Goal: Task Accomplishment & Management: Manage account settings

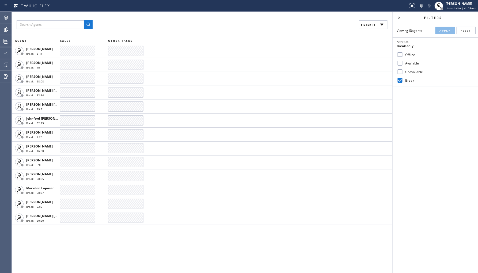
click at [418, 73] on label "Unavailable" at bounding box center [438, 72] width 70 height 5
click at [403, 73] on input "Unavailable" at bounding box center [400, 71] width 6 height 6
checkbox input "true"
click at [402, 80] on input "Break" at bounding box center [400, 80] width 6 height 6
click at [448, 32] on span "Apply" at bounding box center [444, 31] width 11 height 4
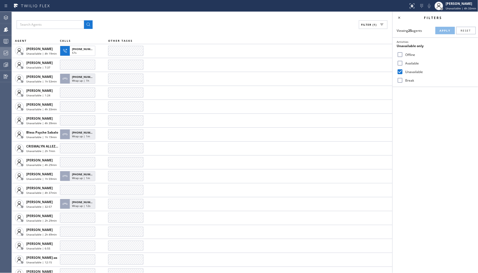
click at [0, 49] on div at bounding box center [6, 53] width 12 height 11
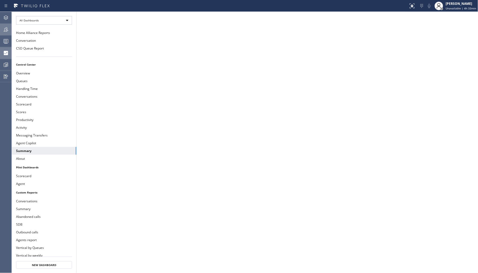
click at [7, 31] on icon at bounding box center [6, 29] width 6 height 6
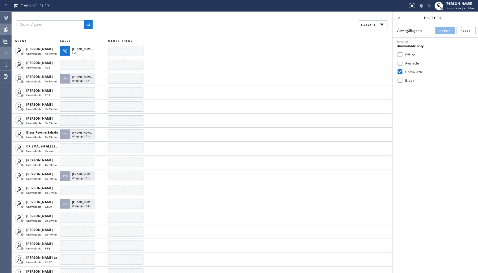
click at [408, 82] on label "Break" at bounding box center [438, 80] width 70 height 5
click at [403, 82] on input "Break" at bounding box center [400, 80] width 6 height 6
checkbox input "true"
click at [412, 72] on label "Unavailable" at bounding box center [438, 72] width 70 height 5
click at [403, 72] on input "Unavailable" at bounding box center [400, 71] width 6 height 6
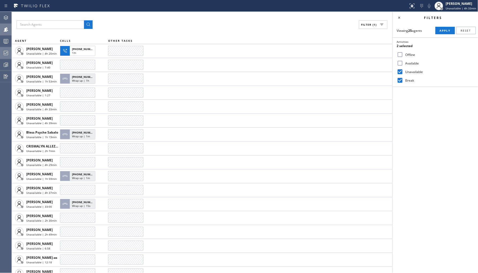
checkbox input "false"
click at [447, 30] on span "Apply" at bounding box center [444, 31] width 11 height 4
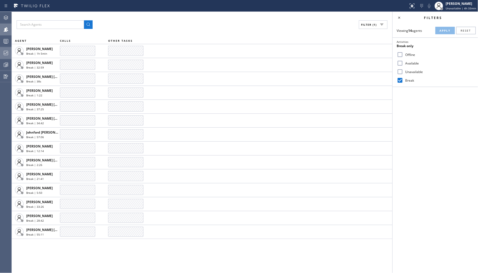
click at [7, 56] on div at bounding box center [6, 53] width 12 height 11
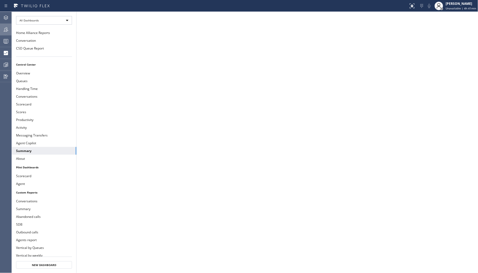
click at [6, 29] on icon at bounding box center [6, 29] width 6 height 6
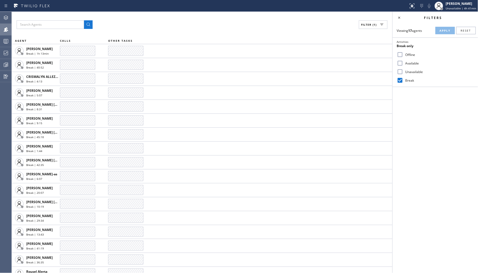
click at [412, 71] on label "Unavailable" at bounding box center [438, 72] width 70 height 5
click at [403, 71] on input "Unavailable" at bounding box center [400, 71] width 6 height 6
checkbox input "true"
click at [409, 79] on label "Break" at bounding box center [438, 80] width 70 height 5
click at [403, 79] on input "Break" at bounding box center [400, 80] width 6 height 6
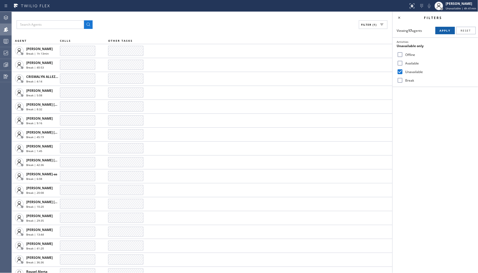
click at [449, 28] on button "Apply" at bounding box center [445, 30] width 20 height 7
click at [403, 80] on label "Break" at bounding box center [438, 80] width 70 height 5
click at [403, 80] on input "Break" at bounding box center [400, 80] width 6 height 6
checkbox input "true"
click at [414, 70] on label "Unavailable" at bounding box center [438, 72] width 70 height 5
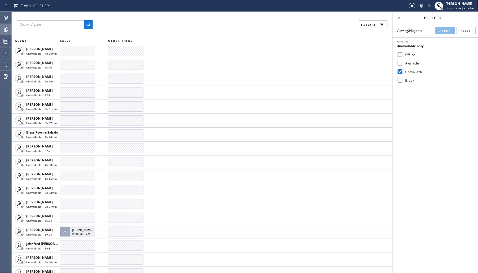
click at [403, 70] on input "Unavailable" at bounding box center [400, 71] width 6 height 6
click at [447, 31] on span "Apply" at bounding box center [444, 31] width 11 height 4
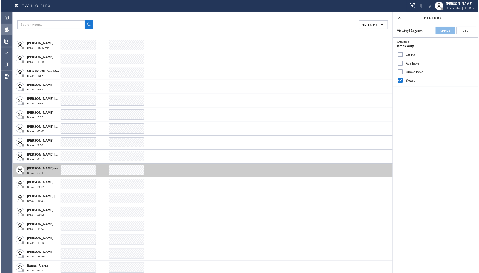
scroll to position [7, 0]
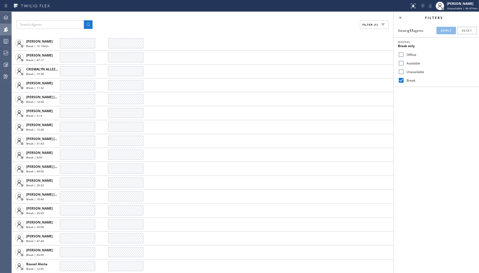
click at [403, 72] on input "Unavailable" at bounding box center [401, 71] width 6 height 6
checkbox input "true"
click at [402, 78] on input "Break" at bounding box center [401, 80] width 6 height 6
click at [442, 26] on div "Viewing 17 agents Apply Reset Activities Unavailable only Offline Available Una…" at bounding box center [436, 55] width 85 height 63
click at [442, 33] on button "Apply" at bounding box center [446, 30] width 20 height 7
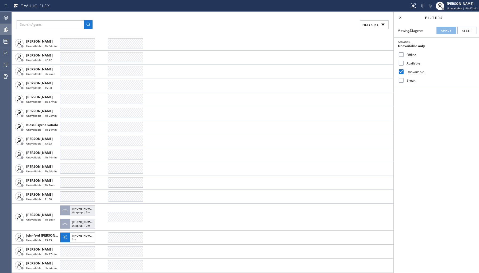
click at [407, 80] on label "Break" at bounding box center [439, 80] width 70 height 5
click at [404, 80] on input "Break" at bounding box center [401, 80] width 6 height 6
checkbox input "true"
click at [410, 73] on label "Unavailable" at bounding box center [439, 72] width 70 height 5
click at [404, 73] on input "Unavailable" at bounding box center [401, 71] width 6 height 6
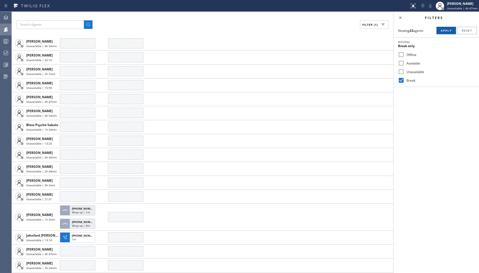
click at [447, 32] on span "Apply" at bounding box center [446, 31] width 11 height 4
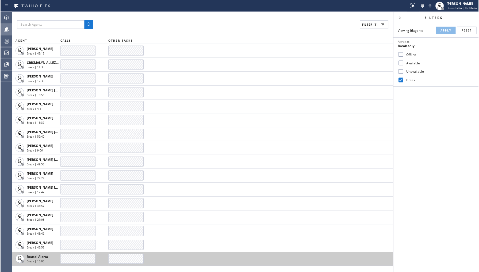
scroll to position [0, 0]
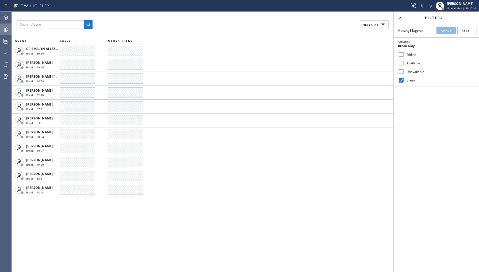
click at [402, 72] on input "Unavailable" at bounding box center [401, 71] width 6 height 6
checkbox input "true"
click at [402, 86] on div "Activities 2 selected Offline Available Unavailable Break" at bounding box center [436, 61] width 85 height 49
click at [402, 78] on input "Break" at bounding box center [401, 80] width 6 height 6
checkbox input "false"
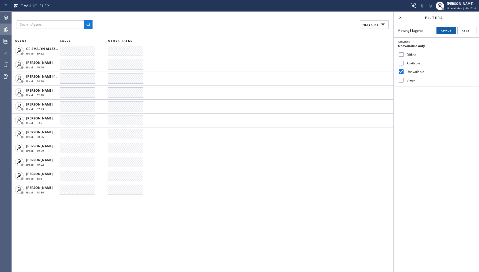
click at [445, 29] on span "Apply" at bounding box center [446, 31] width 11 height 4
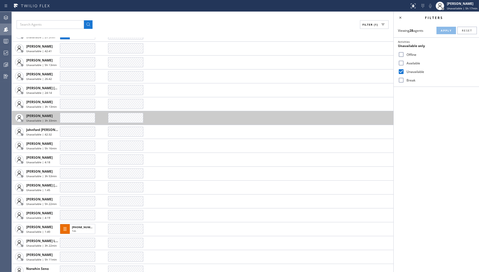
scroll to position [119, 0]
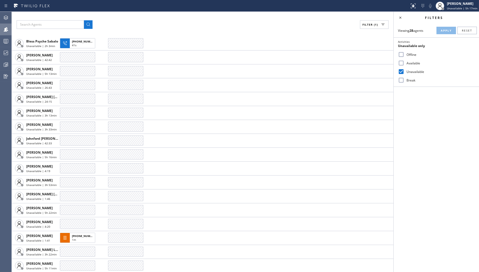
click at [412, 64] on label "Available" at bounding box center [439, 63] width 70 height 5
click at [404, 64] on input "Available" at bounding box center [401, 63] width 6 height 6
checkbox input "true"
drag, startPoint x: 412, startPoint y: 70, endPoint x: 417, endPoint y: 66, distance: 6.6
click at [413, 70] on label "Unavailable" at bounding box center [439, 72] width 70 height 5
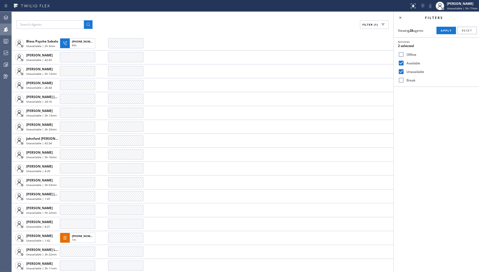
click at [404, 70] on input "Unavailable" at bounding box center [401, 71] width 6 height 6
checkbox input "false"
click at [440, 32] on button "Apply" at bounding box center [446, 30] width 20 height 7
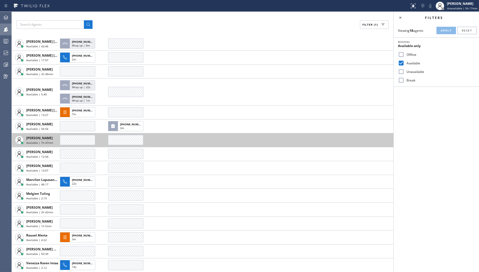
scroll to position [0, 0]
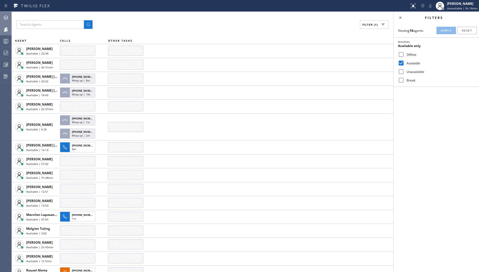
click at [6, 17] on icon at bounding box center [6, 17] width 6 height 6
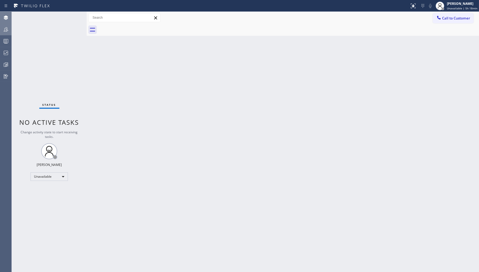
click at [7, 29] on icon at bounding box center [6, 29] width 6 height 6
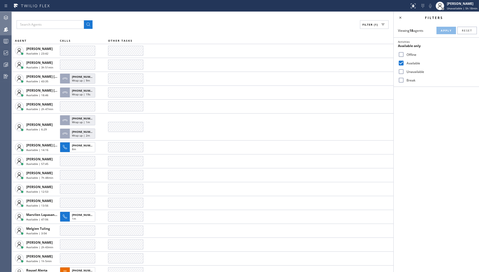
click at [400, 53] on input "Offline" at bounding box center [401, 54] width 6 height 6
checkbox input "true"
click at [406, 59] on div "Available" at bounding box center [436, 63] width 85 height 9
click at [406, 68] on div "Unavailable" at bounding box center [436, 71] width 85 height 9
click at [410, 60] on div "Available" at bounding box center [436, 63] width 85 height 9
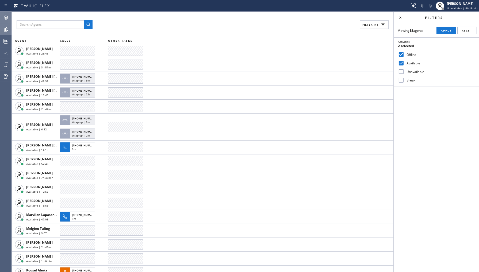
click at [411, 63] on label "Available" at bounding box center [439, 63] width 70 height 5
click at [404, 63] on input "Available" at bounding box center [401, 63] width 6 height 6
checkbox input "false"
click at [437, 34] on button "Apply" at bounding box center [446, 30] width 20 height 7
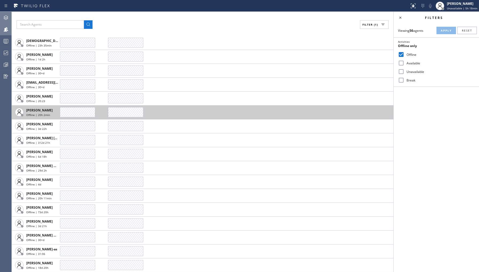
scroll to position [148, 0]
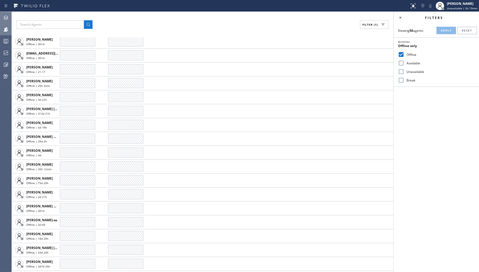
click at [405, 74] on div "Unavailable" at bounding box center [436, 71] width 85 height 9
click at [409, 71] on label "Unavailable" at bounding box center [439, 72] width 70 height 5
click at [404, 71] on input "Unavailable" at bounding box center [401, 71] width 6 height 6
checkbox input "true"
click at [409, 55] on label "Offline" at bounding box center [439, 54] width 70 height 5
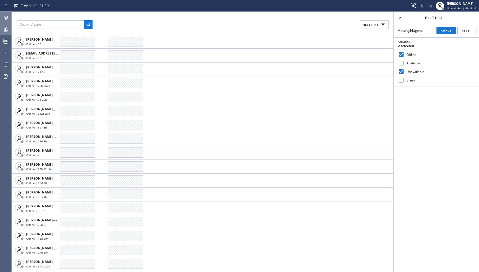
click at [404, 55] on input "Offline" at bounding box center [401, 54] width 6 height 6
checkbox input "false"
click at [443, 30] on span "Apply" at bounding box center [446, 31] width 11 height 4
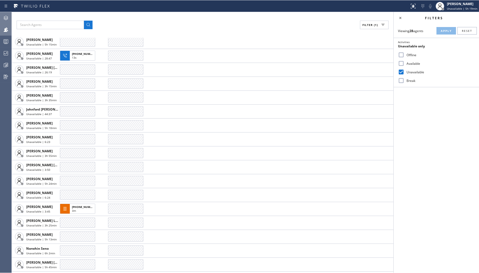
scroll to position [0, 0]
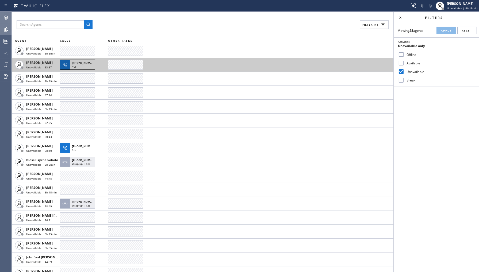
click at [76, 66] on span "40s" at bounding box center [74, 67] width 5 height 4
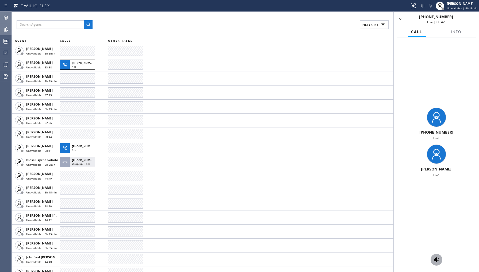
click at [434, 261] on icon at bounding box center [436, 259] width 5 height 5
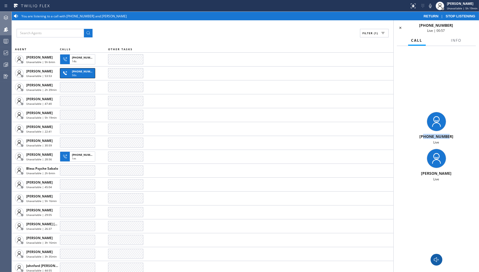
drag, startPoint x: 426, startPoint y: 136, endPoint x: 449, endPoint y: 138, distance: 23.6
click at [449, 138] on div "[PHONE_NUMBER]" at bounding box center [436, 136] width 81 height 5
copy span "2062932814"
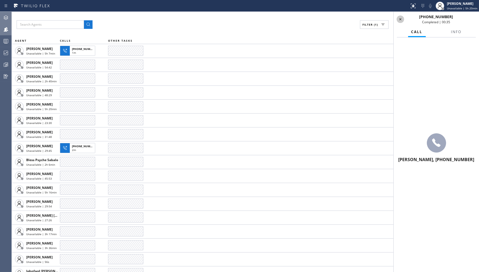
click at [399, 17] on icon at bounding box center [400, 19] width 6 height 6
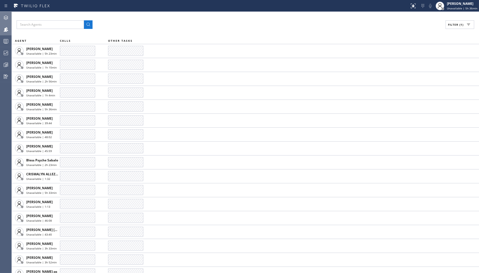
click at [448, 28] on button "Filter (1)" at bounding box center [459, 24] width 29 height 9
click at [413, 79] on label "Break" at bounding box center [439, 80] width 70 height 5
click at [404, 79] on input "Break" at bounding box center [401, 80] width 6 height 6
checkbox input "true"
click at [417, 71] on label "Unavailable" at bounding box center [439, 72] width 70 height 5
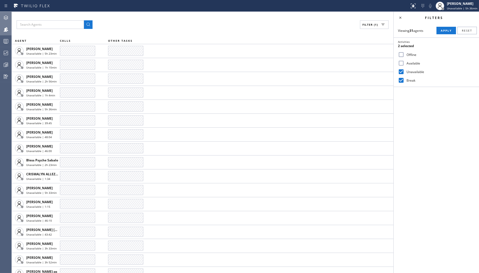
click at [404, 71] on input "Unavailable" at bounding box center [401, 71] width 6 height 6
click at [448, 28] on button "Apply" at bounding box center [446, 30] width 20 height 7
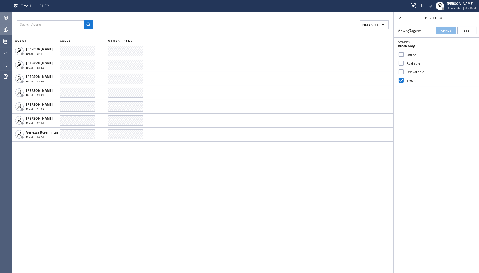
click at [415, 71] on label "Unavailable" at bounding box center [439, 72] width 70 height 5
click at [404, 71] on input "Unavailable" at bounding box center [401, 71] width 6 height 6
checkbox input "true"
click at [408, 80] on label "Break" at bounding box center [439, 80] width 70 height 5
click at [404, 80] on input "Break" at bounding box center [401, 80] width 6 height 6
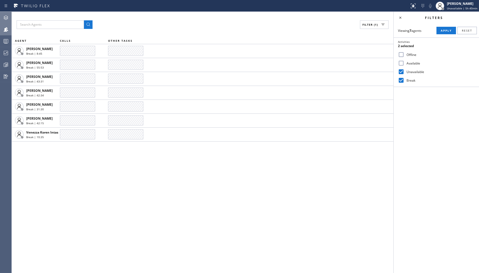
checkbox input "false"
click at [448, 29] on span "Apply" at bounding box center [446, 31] width 11 height 4
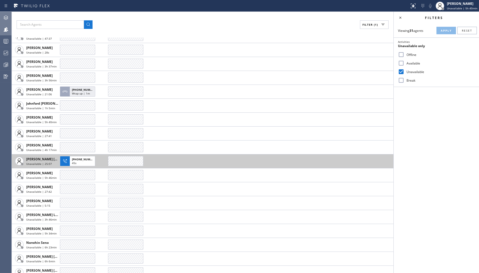
scroll to position [202, 0]
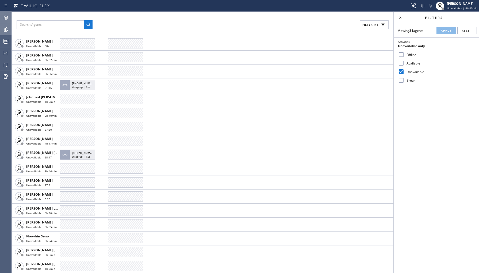
click at [411, 55] on label "Offline" at bounding box center [439, 54] width 70 height 5
click at [404, 55] on input "Offline" at bounding box center [401, 54] width 6 height 6
checkbox input "true"
drag, startPoint x: 408, startPoint y: 74, endPoint x: 413, endPoint y: 65, distance: 10.1
click at [408, 73] on label "Unavailable" at bounding box center [439, 72] width 70 height 5
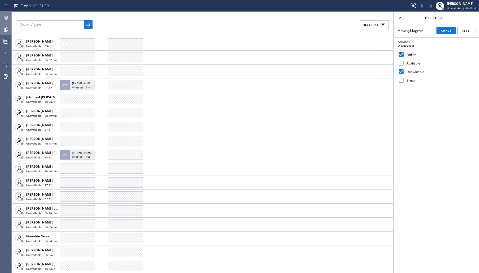
click at [404, 73] on input "Unavailable" at bounding box center [401, 71] width 6 height 6
checkbox input "false"
click at [445, 28] on button "Apply" at bounding box center [446, 30] width 20 height 7
click at [412, 63] on label "Available" at bounding box center [439, 63] width 70 height 5
click at [404, 63] on input "Available" at bounding box center [401, 63] width 6 height 6
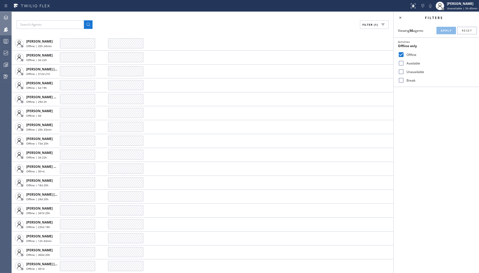
checkbox input "true"
drag, startPoint x: 410, startPoint y: 53, endPoint x: 425, endPoint y: 39, distance: 21.2
click at [411, 53] on label "Offline" at bounding box center [439, 54] width 70 height 5
click at [404, 53] on input "Offline" at bounding box center [401, 54] width 6 height 6
checkbox input "false"
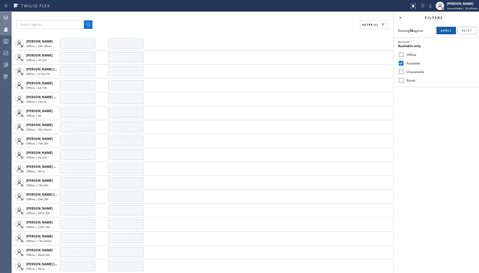
click at [442, 28] on button "Apply" at bounding box center [446, 30] width 20 height 7
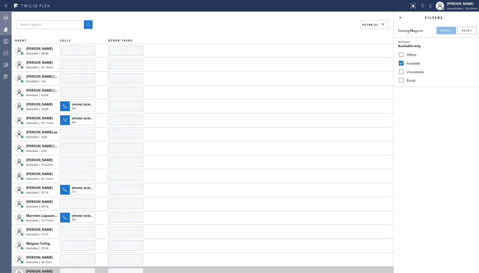
scroll to position [0, 0]
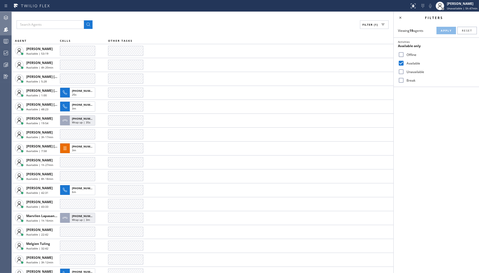
click at [407, 74] on label "Unavailable" at bounding box center [439, 72] width 70 height 5
click at [404, 74] on input "Unavailable" at bounding box center [401, 71] width 6 height 6
checkbox input "true"
click at [402, 63] on input "Available" at bounding box center [401, 63] width 6 height 6
checkbox input "false"
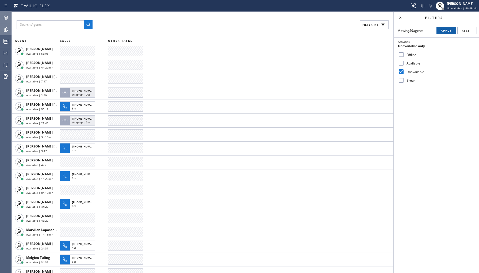
click at [443, 31] on span "Apply" at bounding box center [446, 31] width 11 height 4
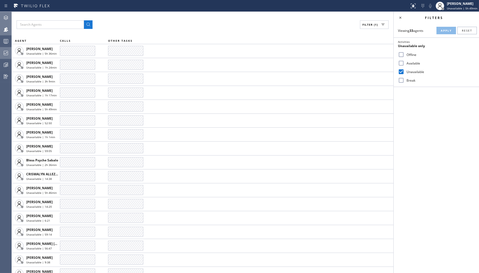
click at [5, 52] on icon at bounding box center [6, 53] width 6 height 6
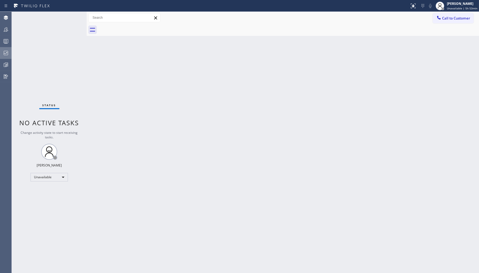
click at [8, 52] on icon at bounding box center [6, 53] width 6 height 6
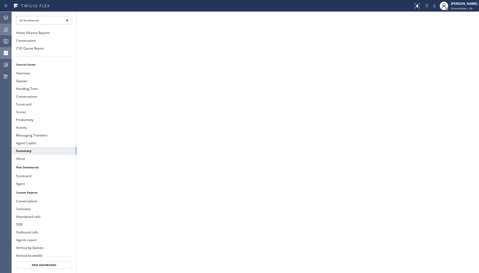
click at [8, 30] on icon at bounding box center [6, 29] width 6 height 6
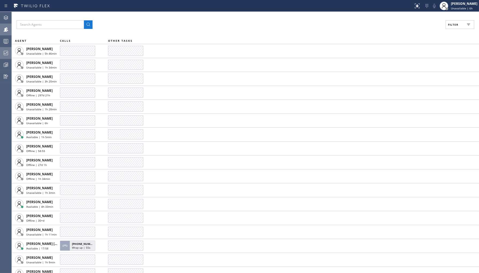
click at [448, 23] on span "Filter" at bounding box center [453, 25] width 10 height 4
click at [405, 80] on label "Break" at bounding box center [439, 80] width 70 height 5
click at [404, 80] on input "Break" at bounding box center [401, 80] width 6 height 6
click at [451, 30] on span "Apply" at bounding box center [446, 31] width 11 height 4
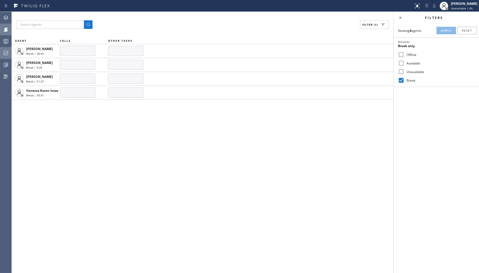
click at [407, 79] on label "Break" at bounding box center [439, 80] width 70 height 5
click at [404, 79] on input "Break" at bounding box center [401, 80] width 6 height 6
checkbox input "false"
click at [409, 70] on label "Unavailable" at bounding box center [439, 72] width 70 height 5
click at [404, 69] on input "Unavailable" at bounding box center [401, 71] width 6 height 6
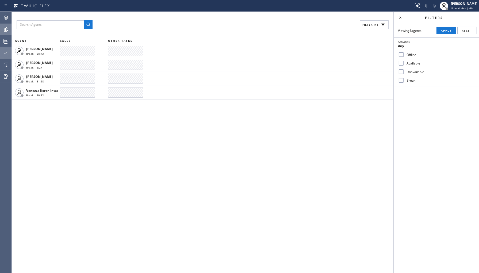
checkbox input "true"
click at [439, 32] on button "Apply" at bounding box center [446, 30] width 20 height 7
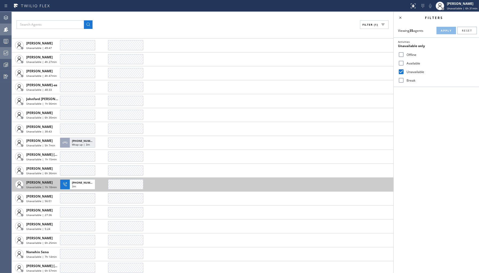
scroll to position [258, 0]
